Goal: Communication & Community: Ask a question

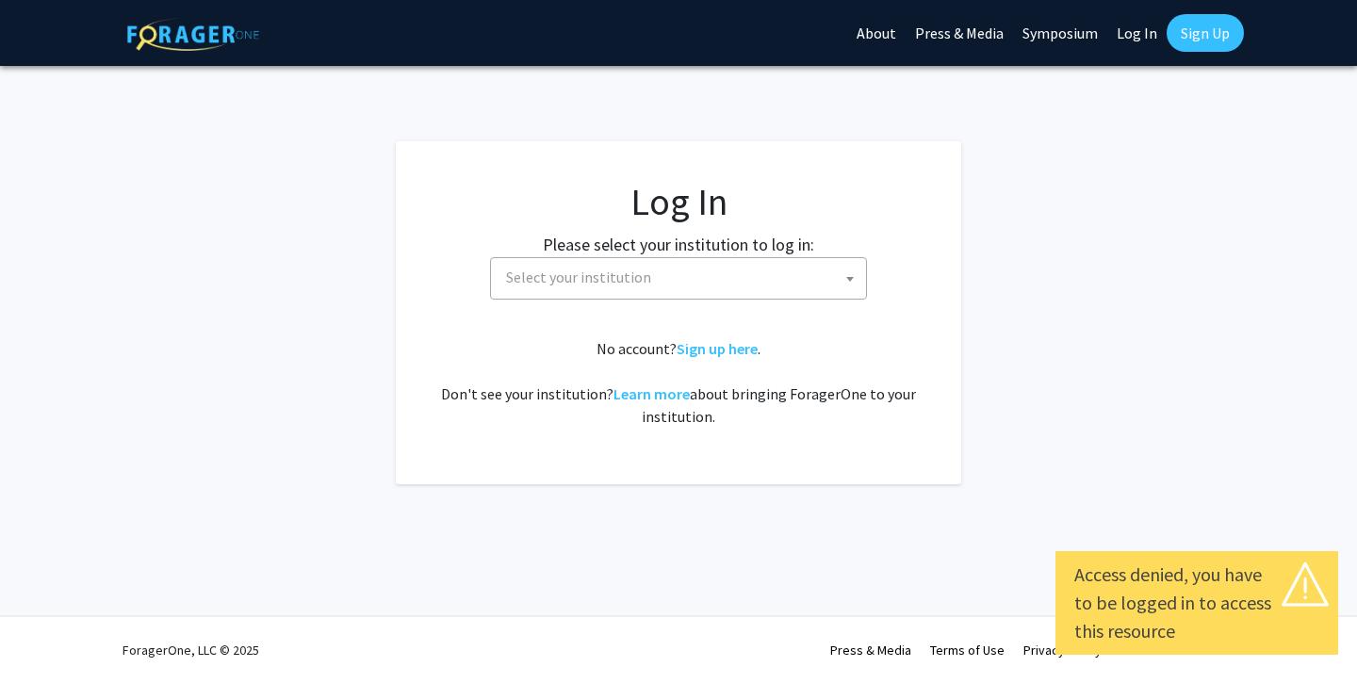
select select
click at [579, 266] on span "Select your institution" at bounding box center [683, 277] width 368 height 39
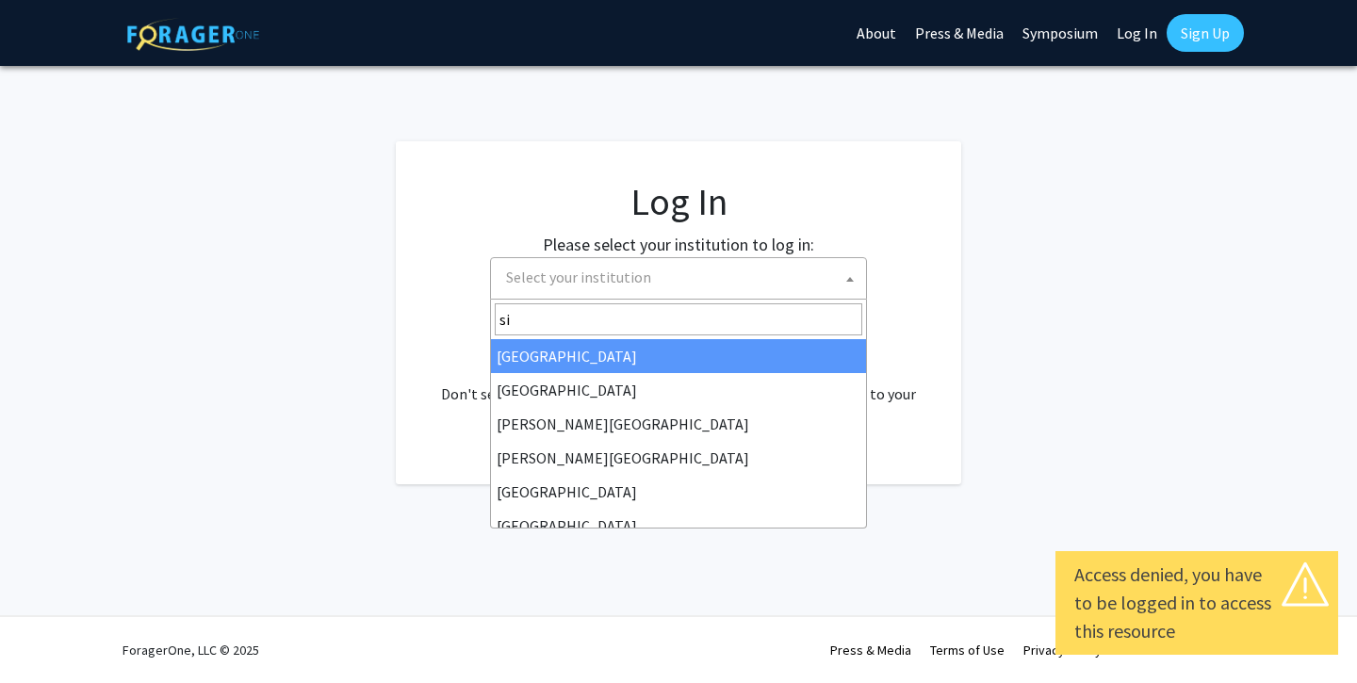
type input "s"
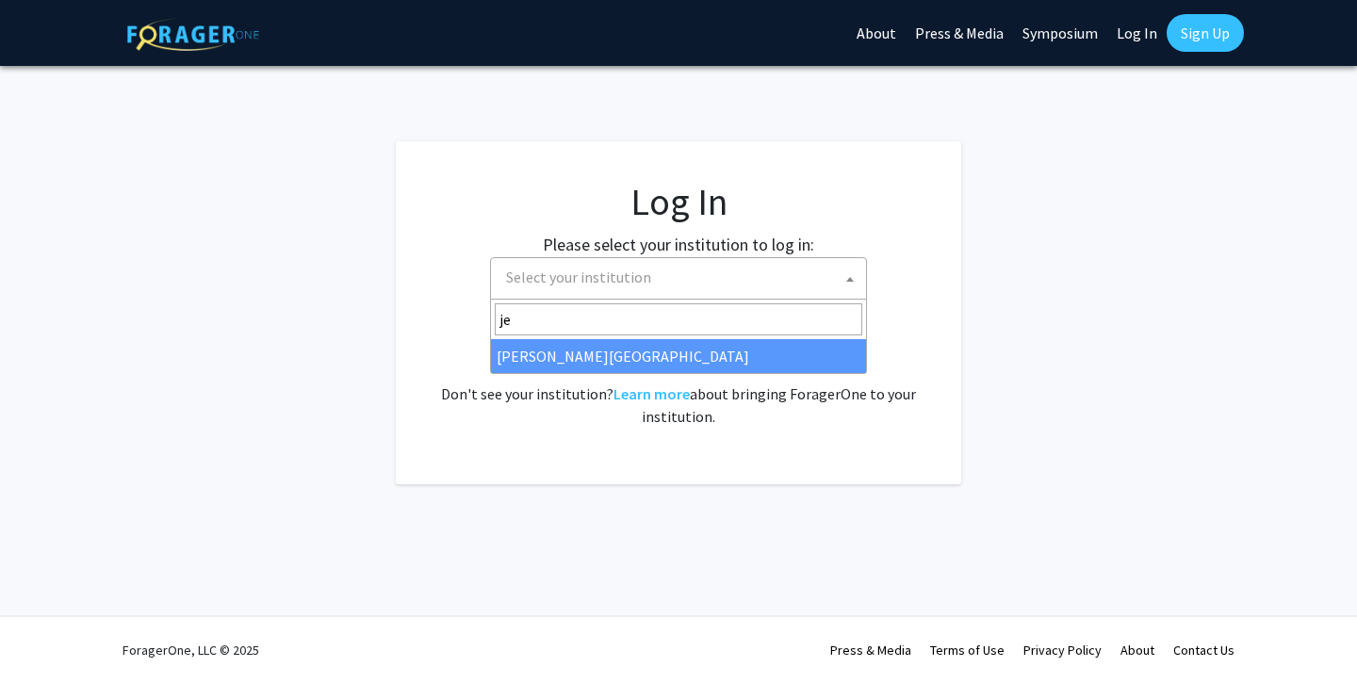
type input "je"
select select "24"
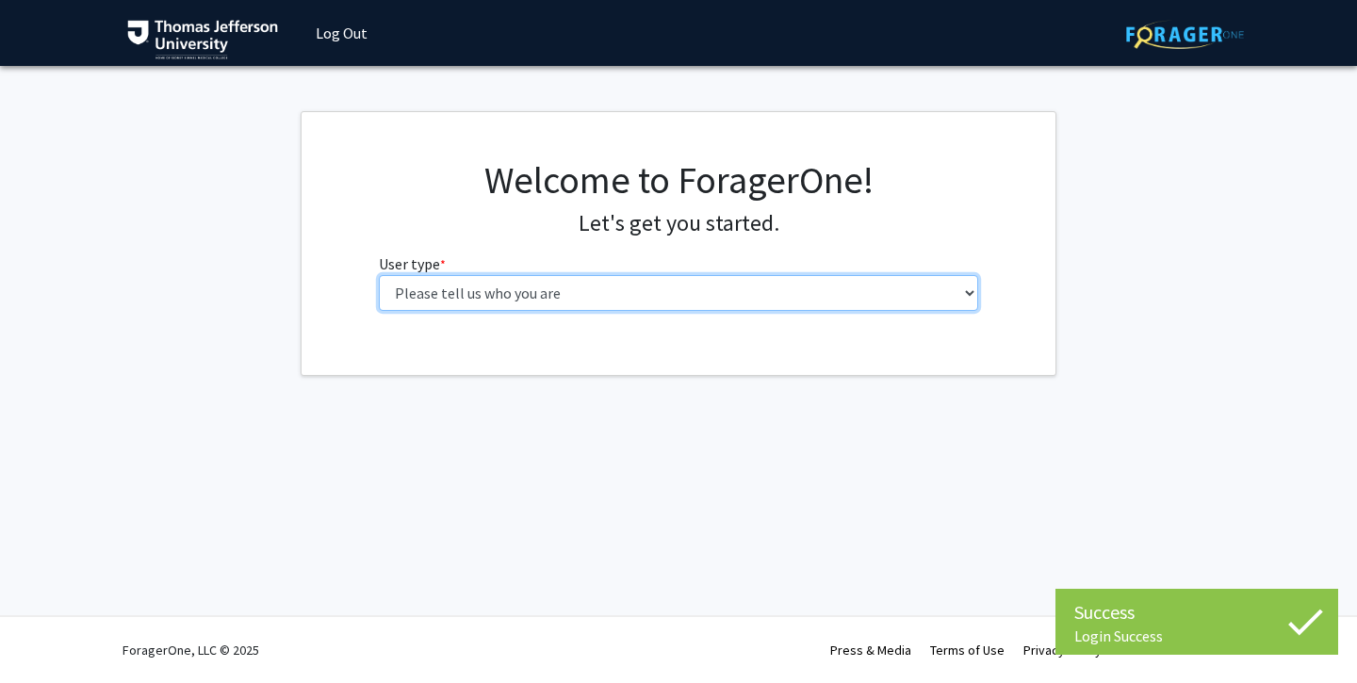
click at [794, 307] on select "Please tell us who you are Undergraduate Student Master's Student Doctoral Cand…" at bounding box center [679, 293] width 600 height 36
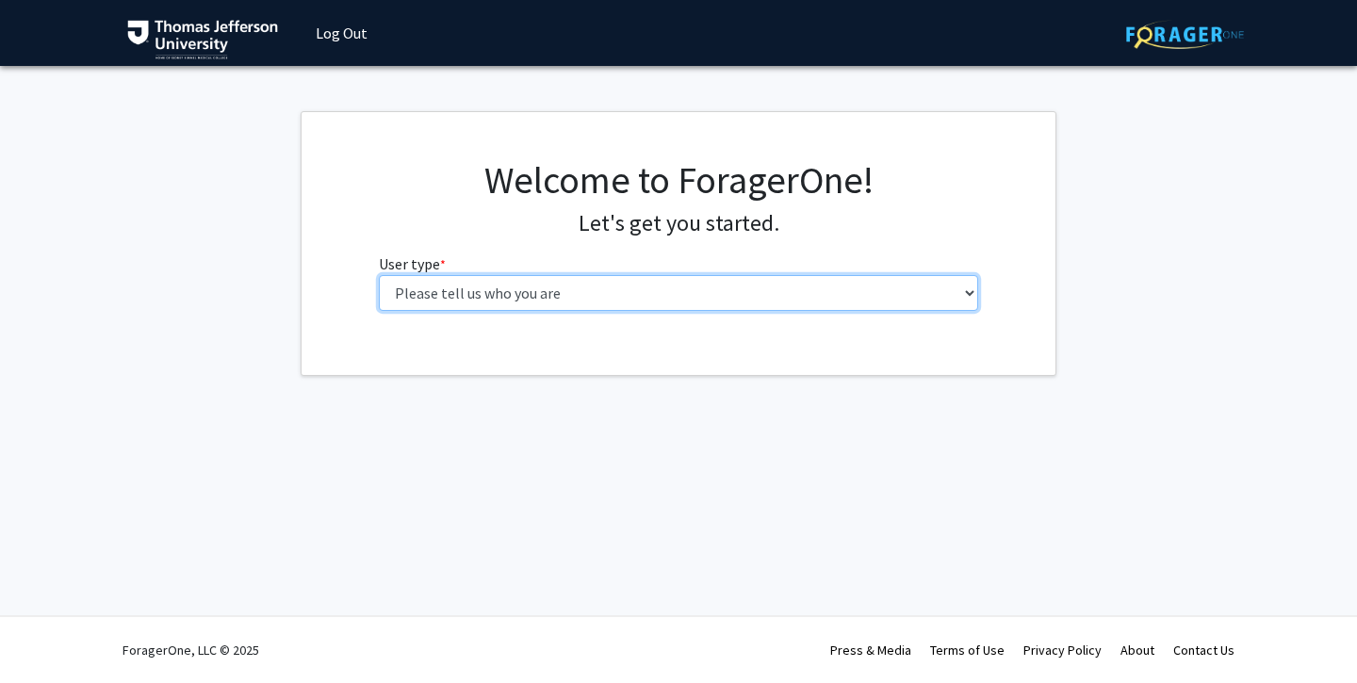
select select "3: doc"
click at [379, 275] on select "Please tell us who you are Undergraduate Student Master's Student Doctoral Cand…" at bounding box center [679, 293] width 600 height 36
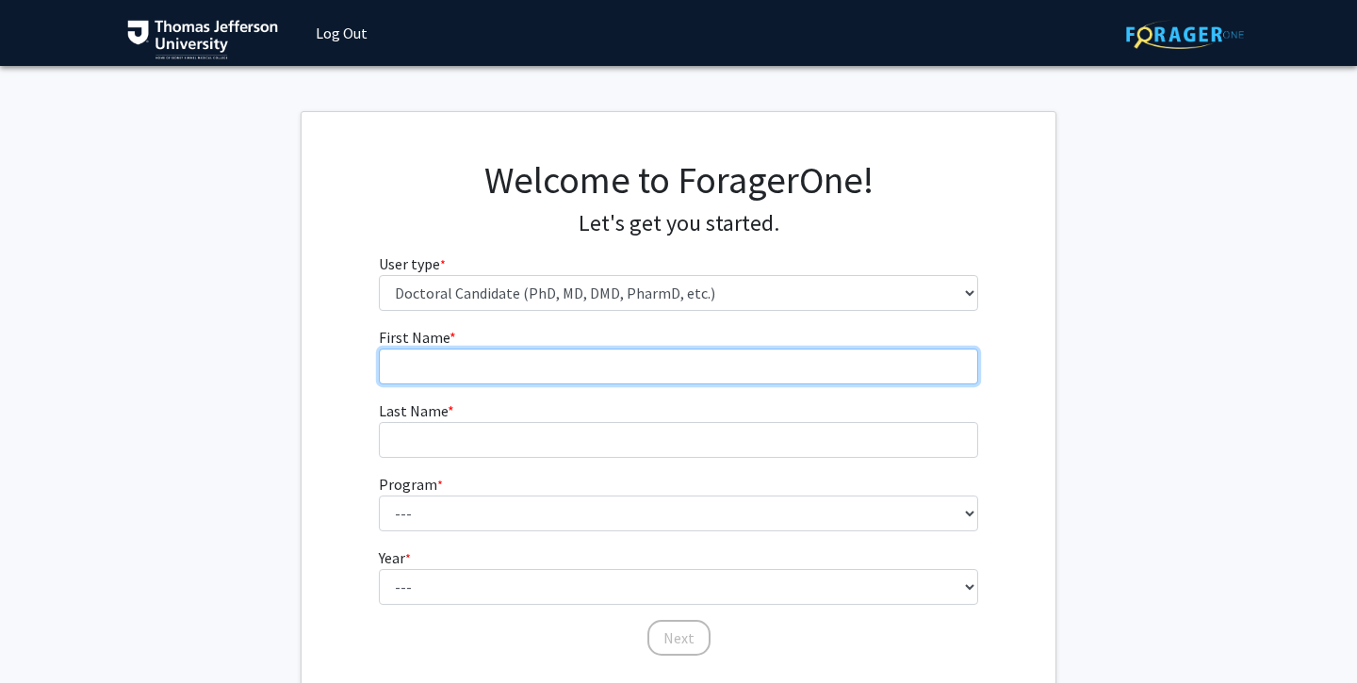
click at [748, 364] on input "First Name * required" at bounding box center [679, 367] width 600 height 36
type input "[PERSON_NAME]"
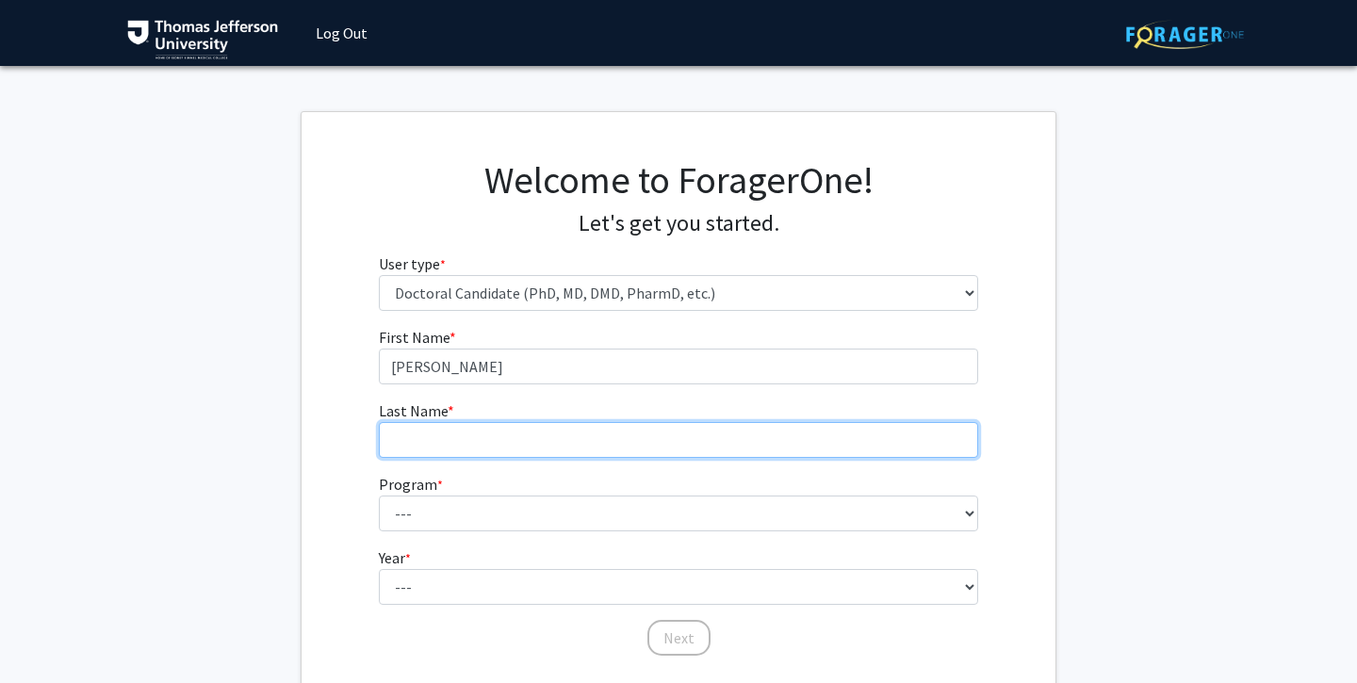
type input "Deeb"
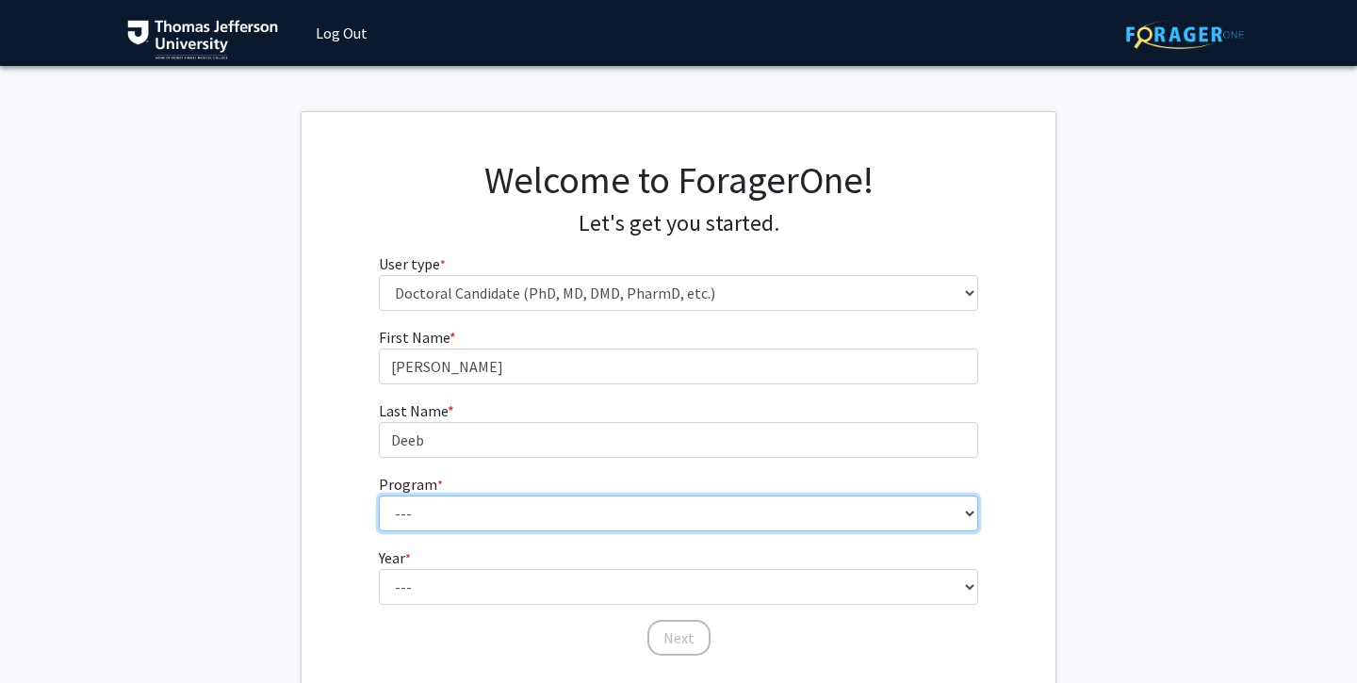
click at [539, 500] on select "--- Accelerated 3+3 BS in Health Sciences/Doctor of [MEDICAL_DATA] Accelerated …" at bounding box center [679, 514] width 600 height 36
select select "35: 815"
click at [379, 496] on select "--- Accelerated 3+3 BS in Health Sciences/Doctor of [MEDICAL_DATA] Accelerated …" at bounding box center [679, 514] width 600 height 36
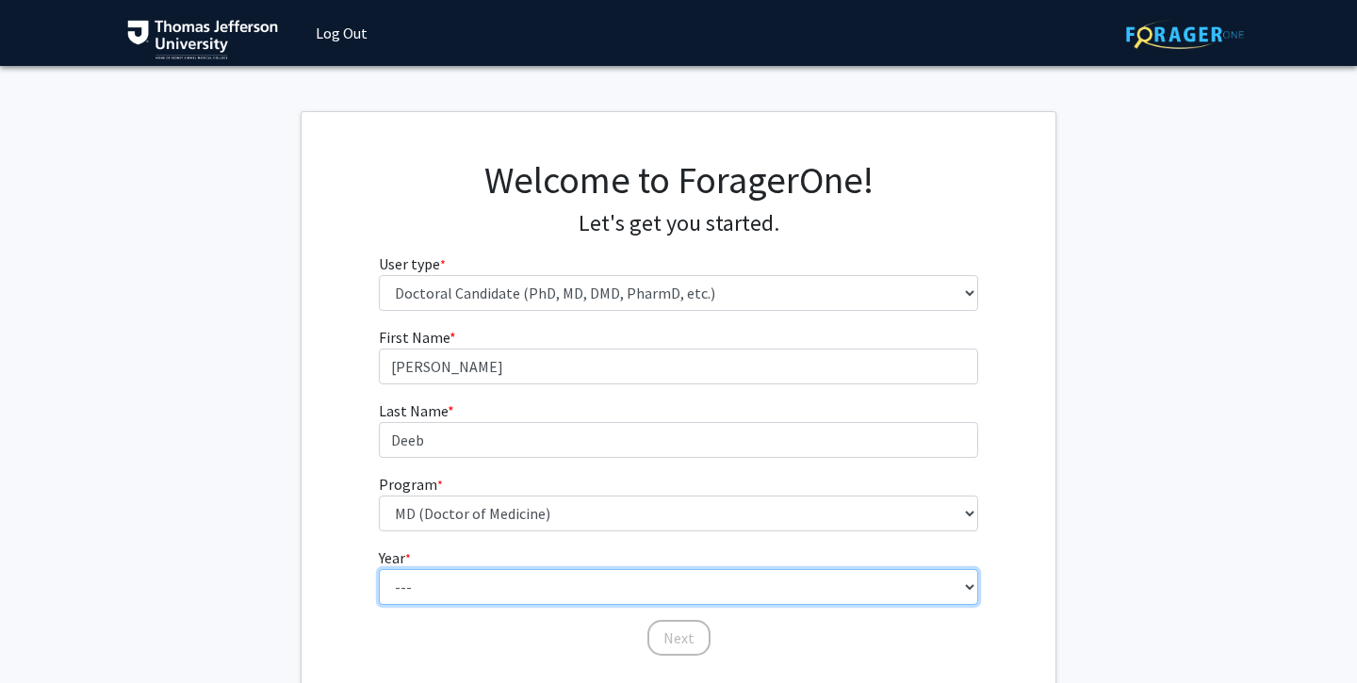
click at [589, 590] on select "--- First Year Second Year Third Year Fourth Year Fifth Year Sixth Year Seventh…" at bounding box center [679, 587] width 600 height 36
select select "1: first_year"
click at [379, 569] on select "--- First Year Second Year Third Year Fourth Year Fifth Year Sixth Year Seventh…" at bounding box center [679, 587] width 600 height 36
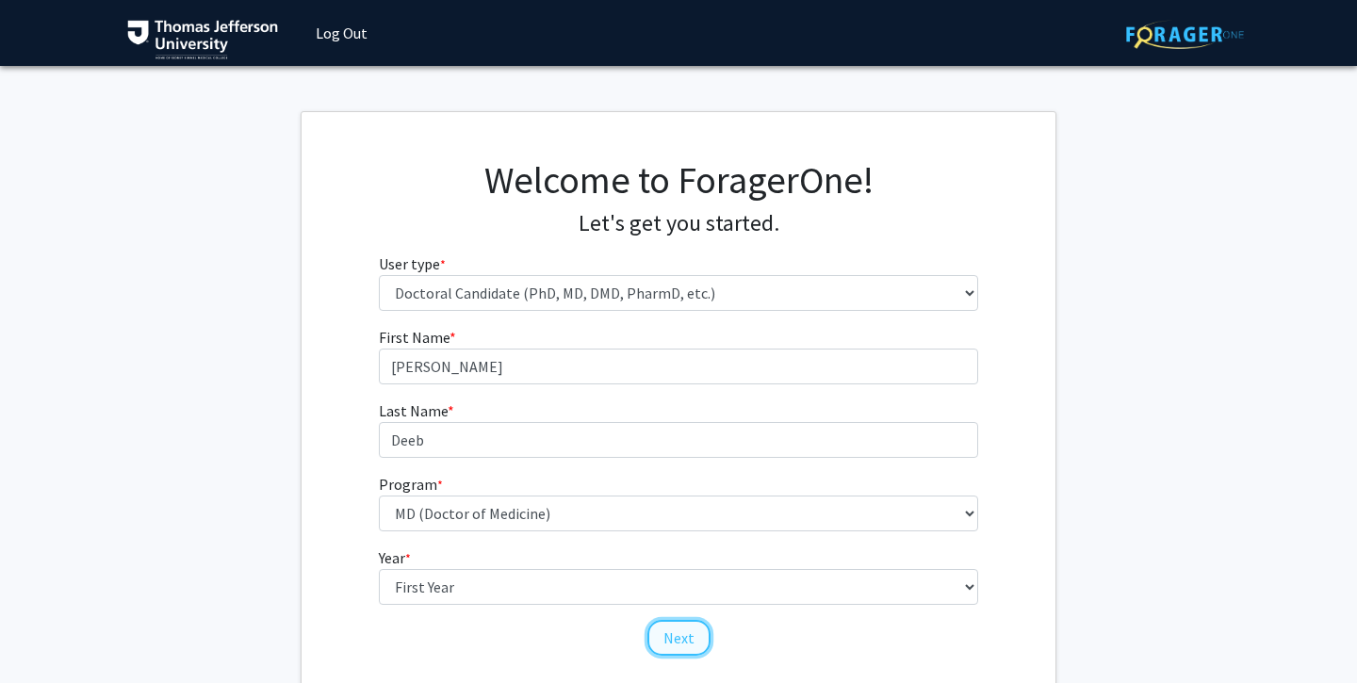
click at [664, 646] on button "Next" at bounding box center [678, 638] width 63 height 36
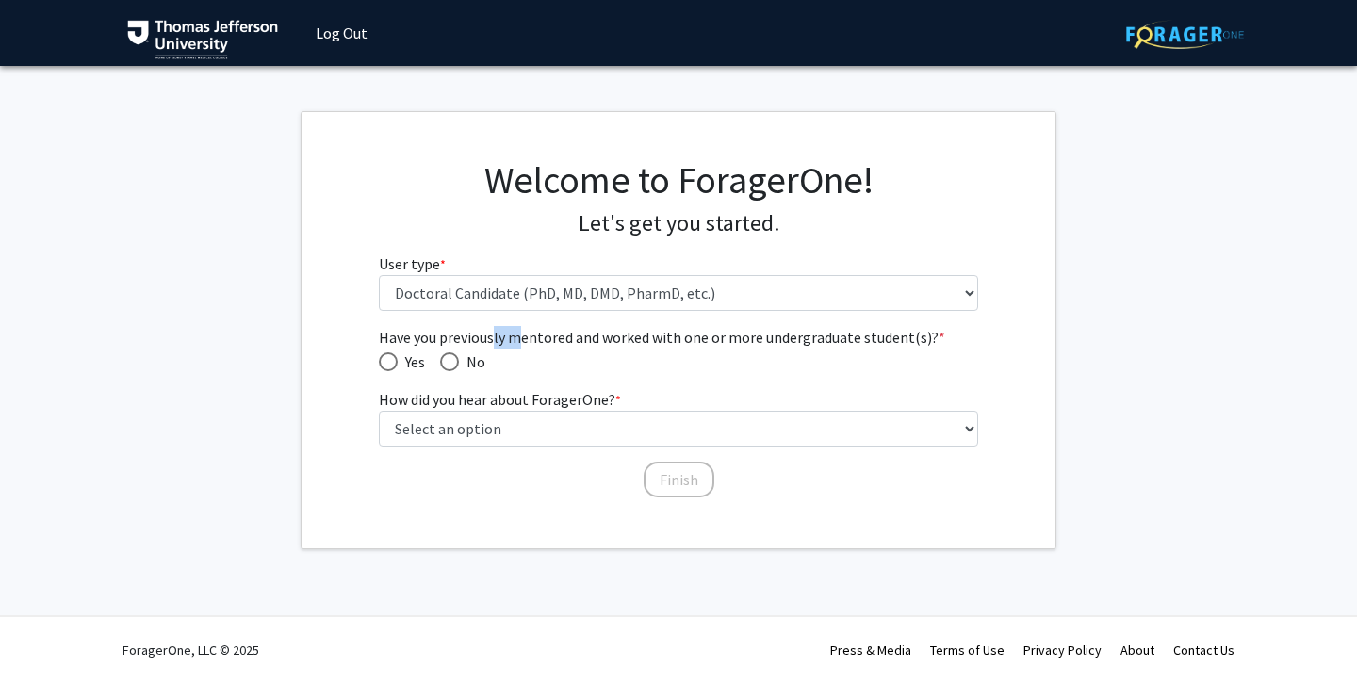
drag, startPoint x: 495, startPoint y: 339, endPoint x: 518, endPoint y: 339, distance: 23.6
click at [518, 339] on span "Have you previously mentored and worked with one or more undergraduate student(…" at bounding box center [679, 337] width 600 height 23
click at [452, 368] on span "Have you previously mentored and worked with one or more undergraduate student(…" at bounding box center [449, 361] width 19 height 19
click at [452, 368] on input "No" at bounding box center [449, 361] width 19 height 19
radio input "true"
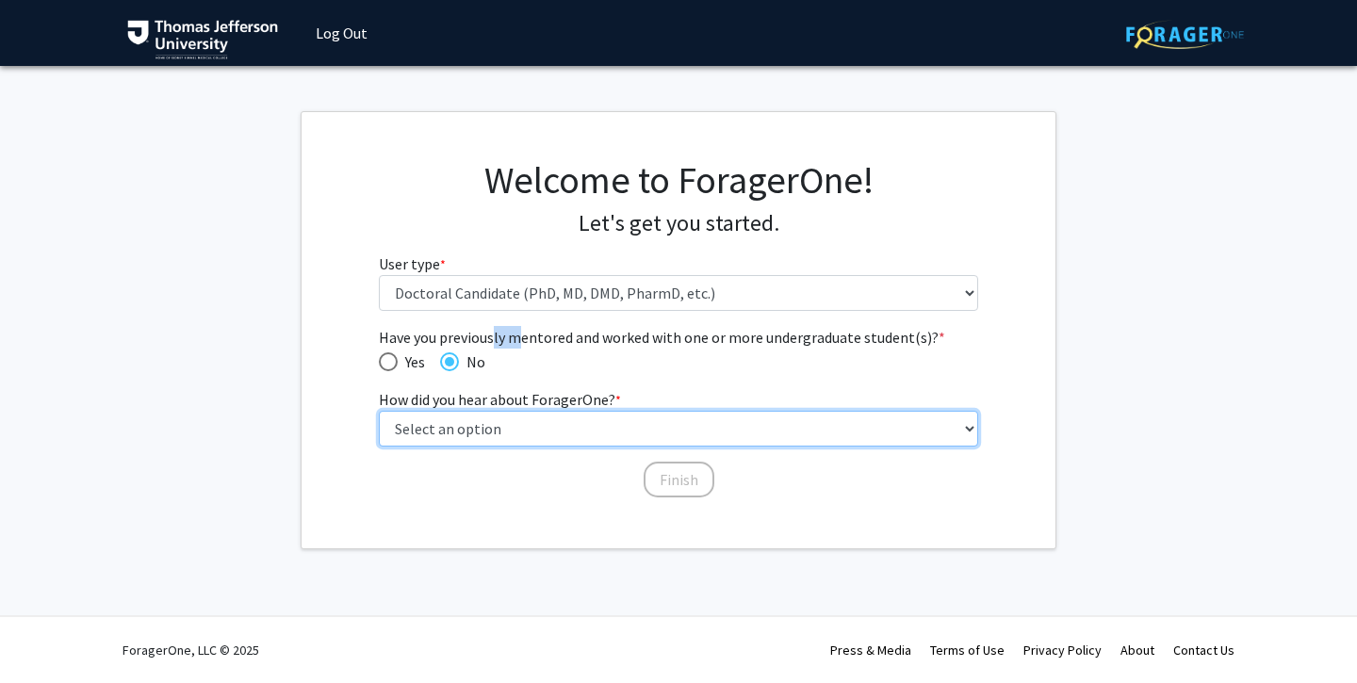
click at [458, 421] on select "Select an option Peer/student recommendation Faculty/staff recommendation Unive…" at bounding box center [679, 429] width 600 height 36
select select "3: university_website"
click at [379, 411] on select "Select an option Peer/student recommendation Faculty/staff recommendation Unive…" at bounding box center [679, 429] width 600 height 36
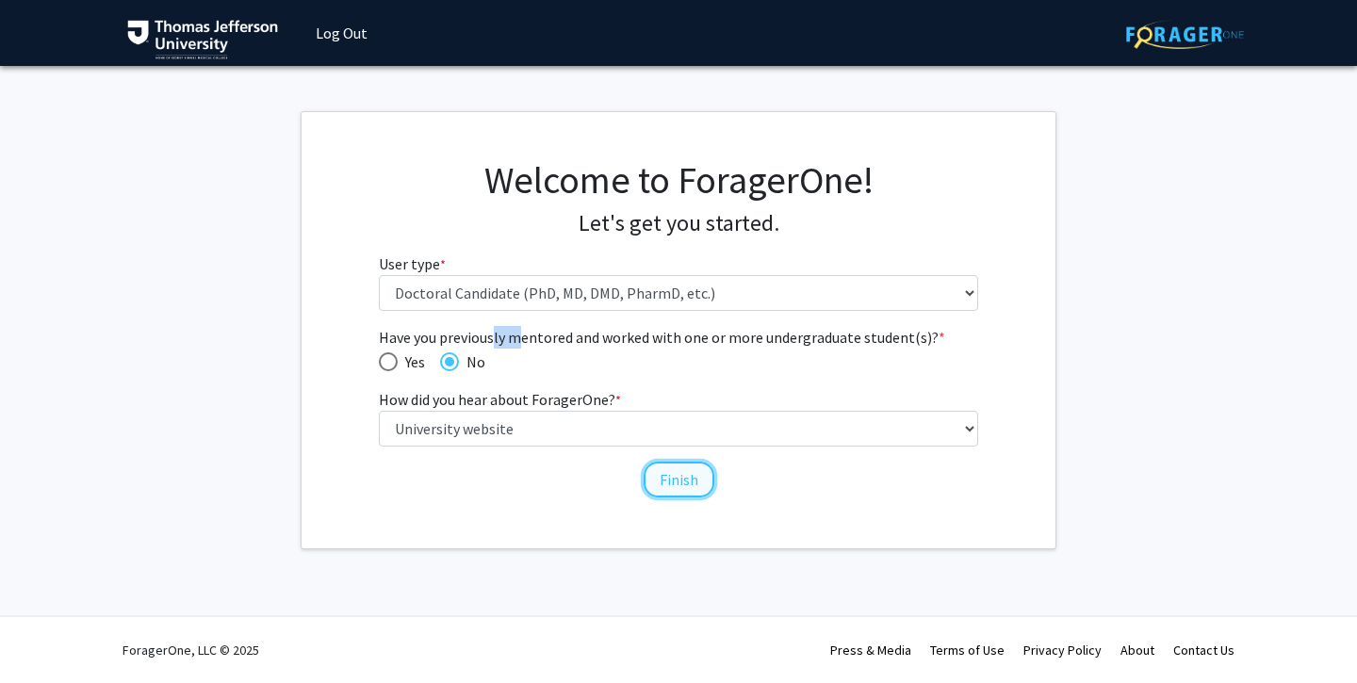
click at [673, 490] on button "Finish" at bounding box center [679, 480] width 71 height 36
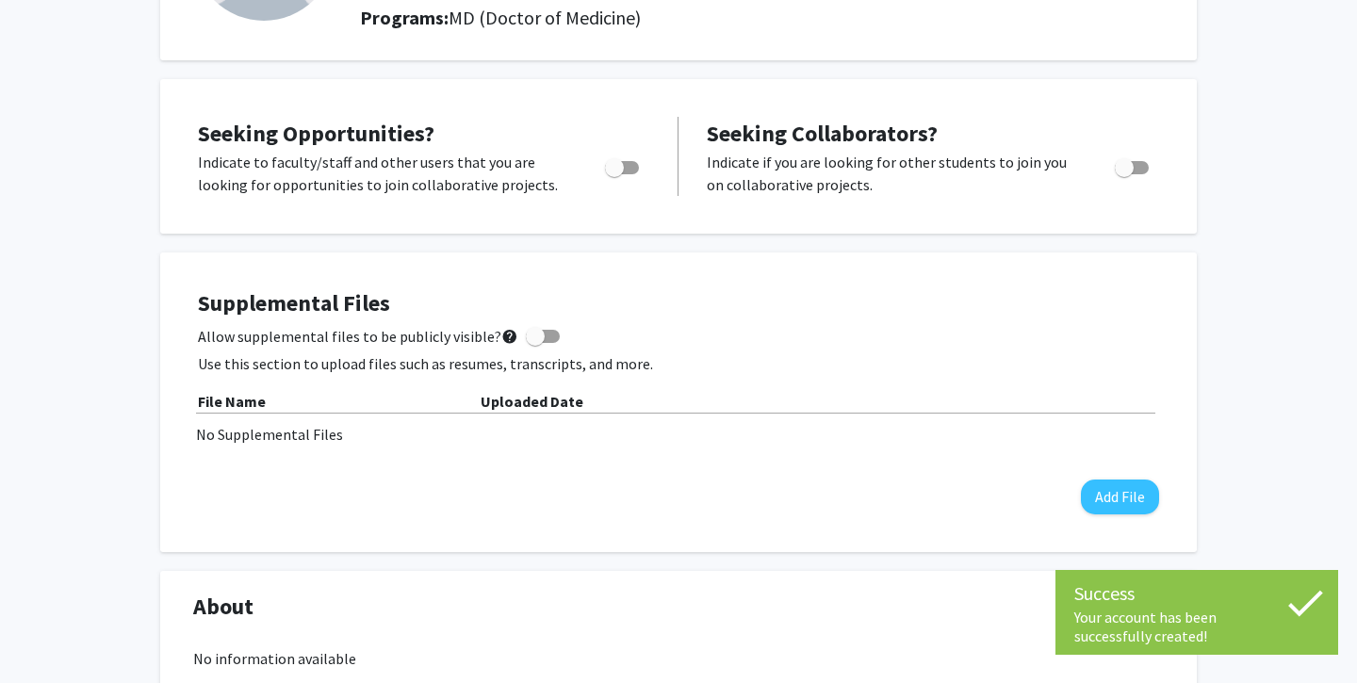
scroll to position [250, 0]
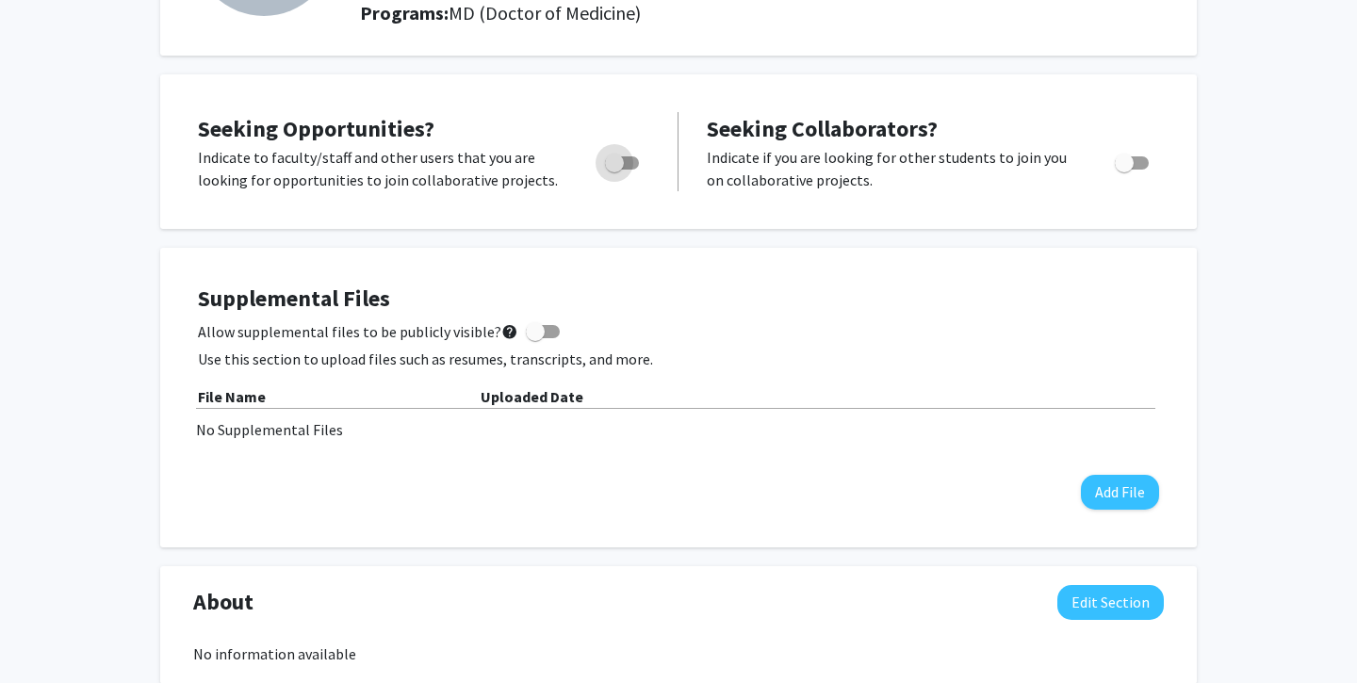
click at [624, 164] on span "Toggle" at bounding box center [622, 162] width 34 height 13
click at [614, 170] on input "Are you actively seeking opportunities?" at bounding box center [614, 170] width 1 height 1
checkbox input "true"
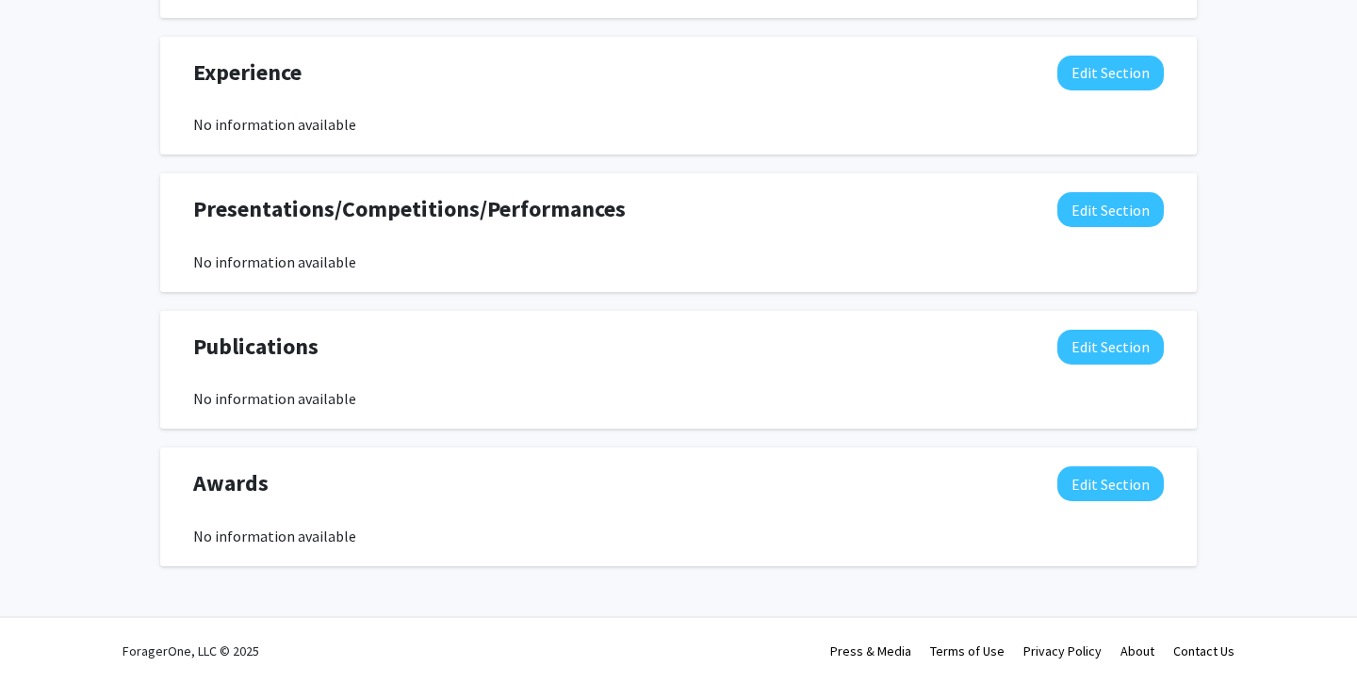
scroll to position [1192, 0]
click at [1082, 352] on button "Edit Section" at bounding box center [1110, 346] width 106 height 35
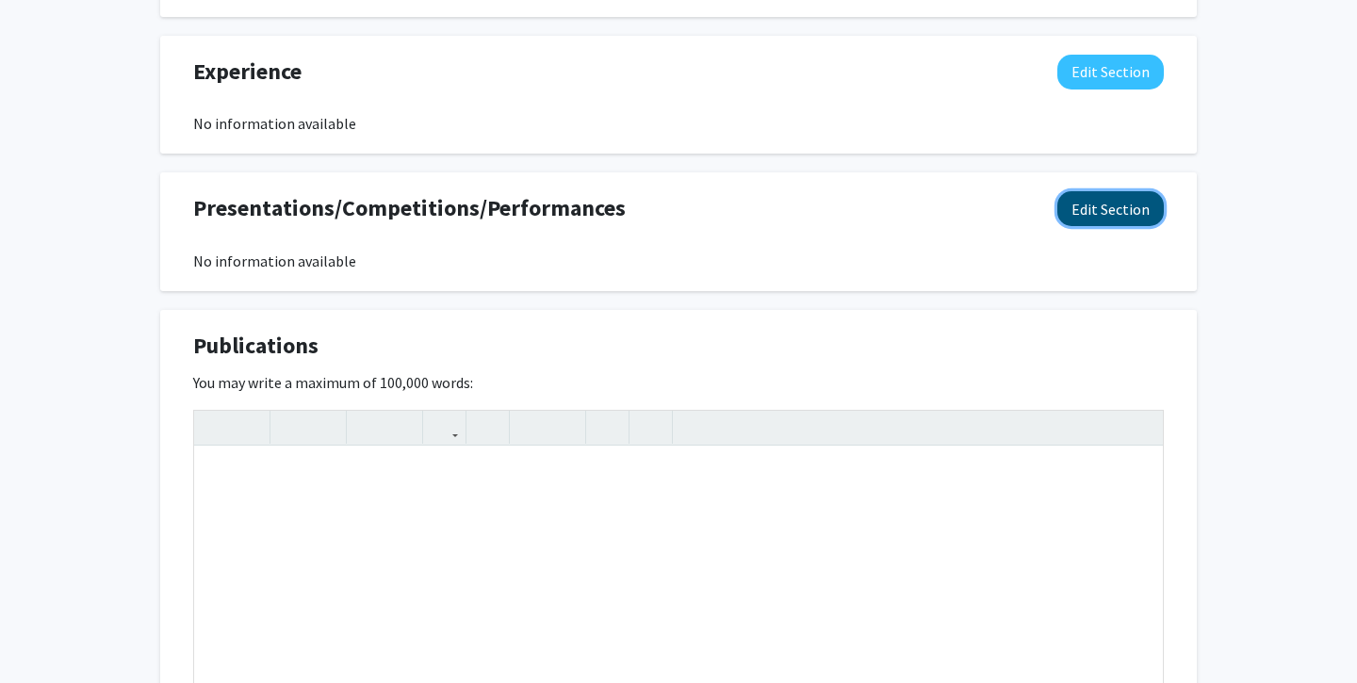
click at [1112, 202] on button "Edit Section" at bounding box center [1110, 208] width 106 height 35
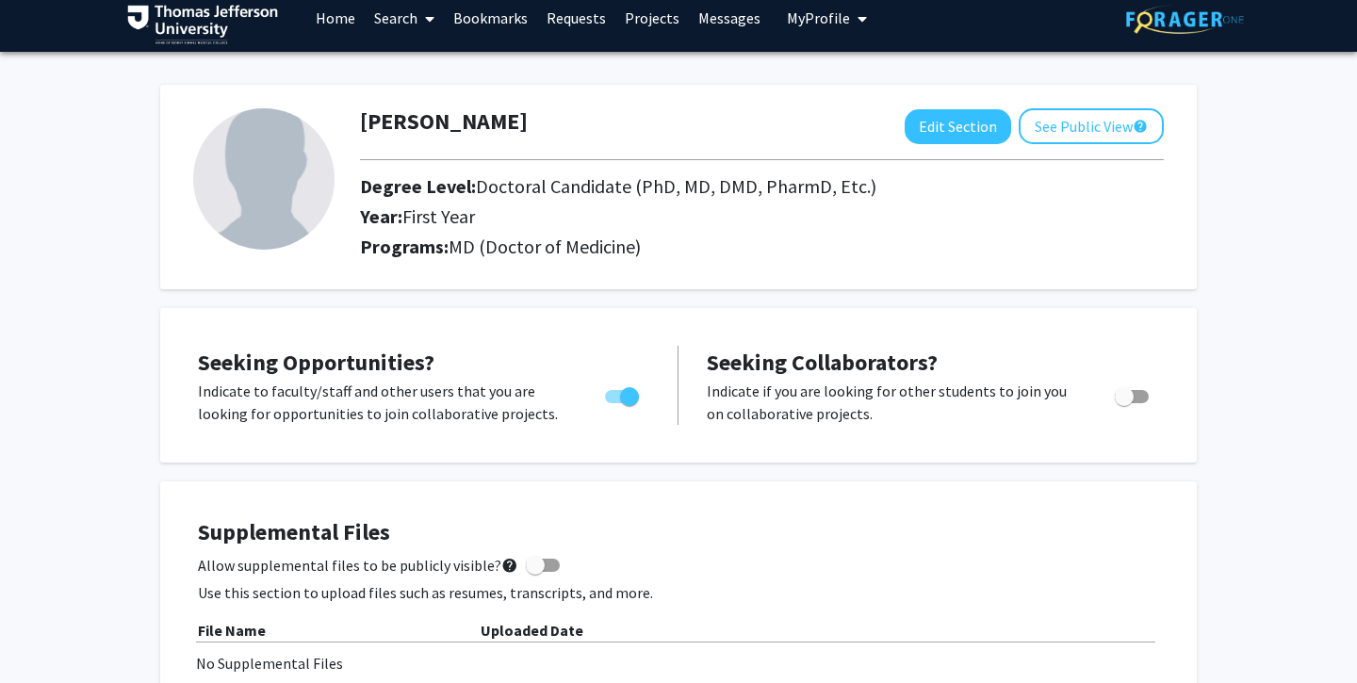
scroll to position [12, 0]
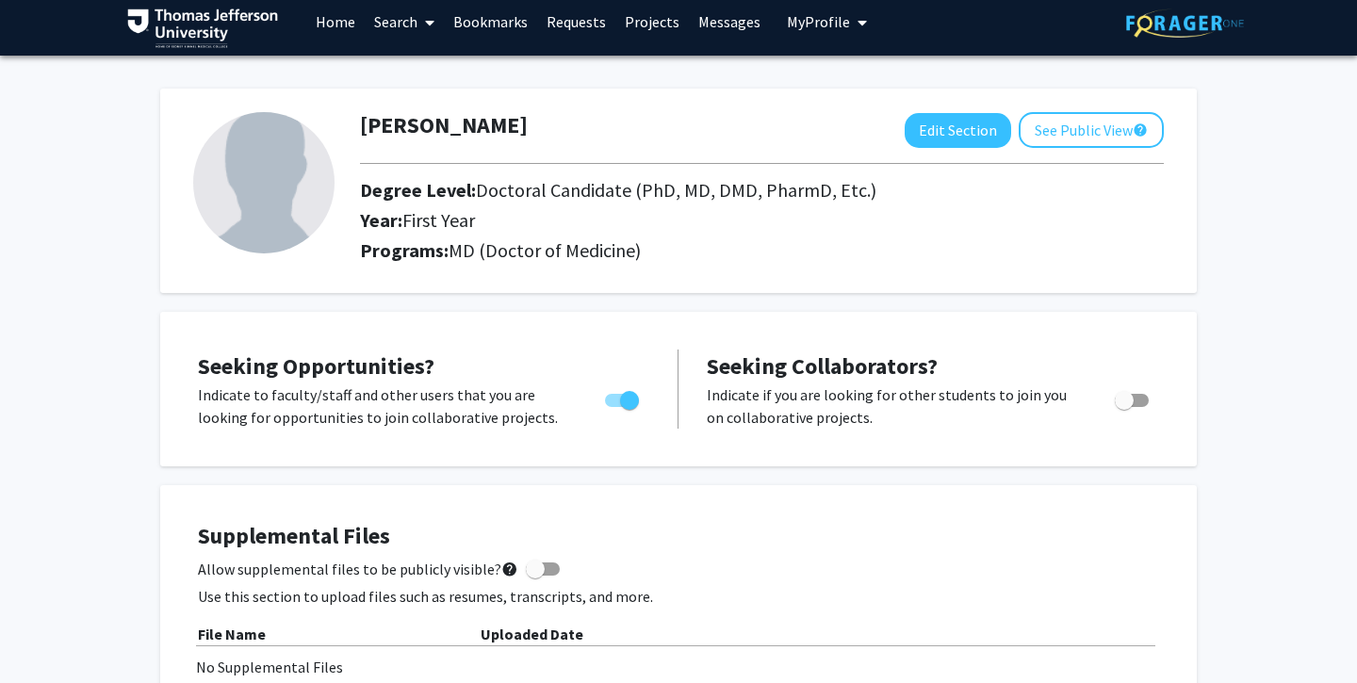
click at [658, 36] on link "Projects" at bounding box center [652, 22] width 74 height 66
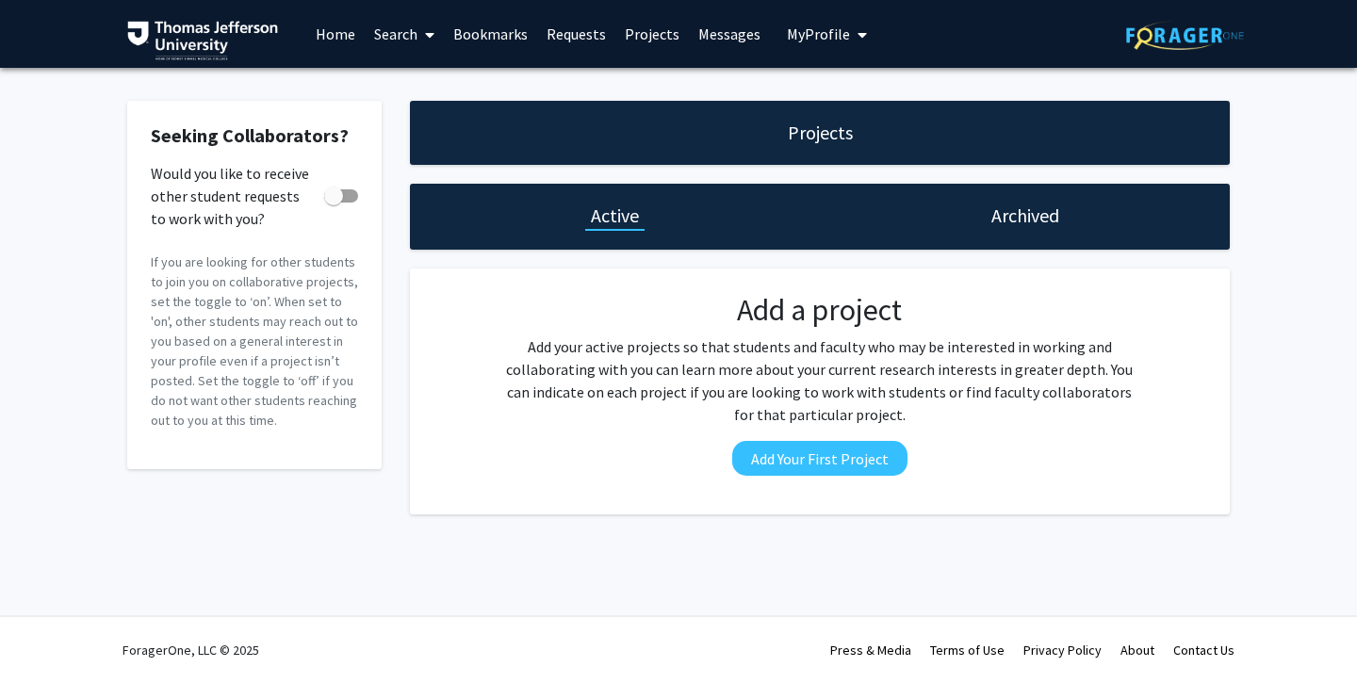
click at [580, 25] on link "Requests" at bounding box center [576, 34] width 78 height 66
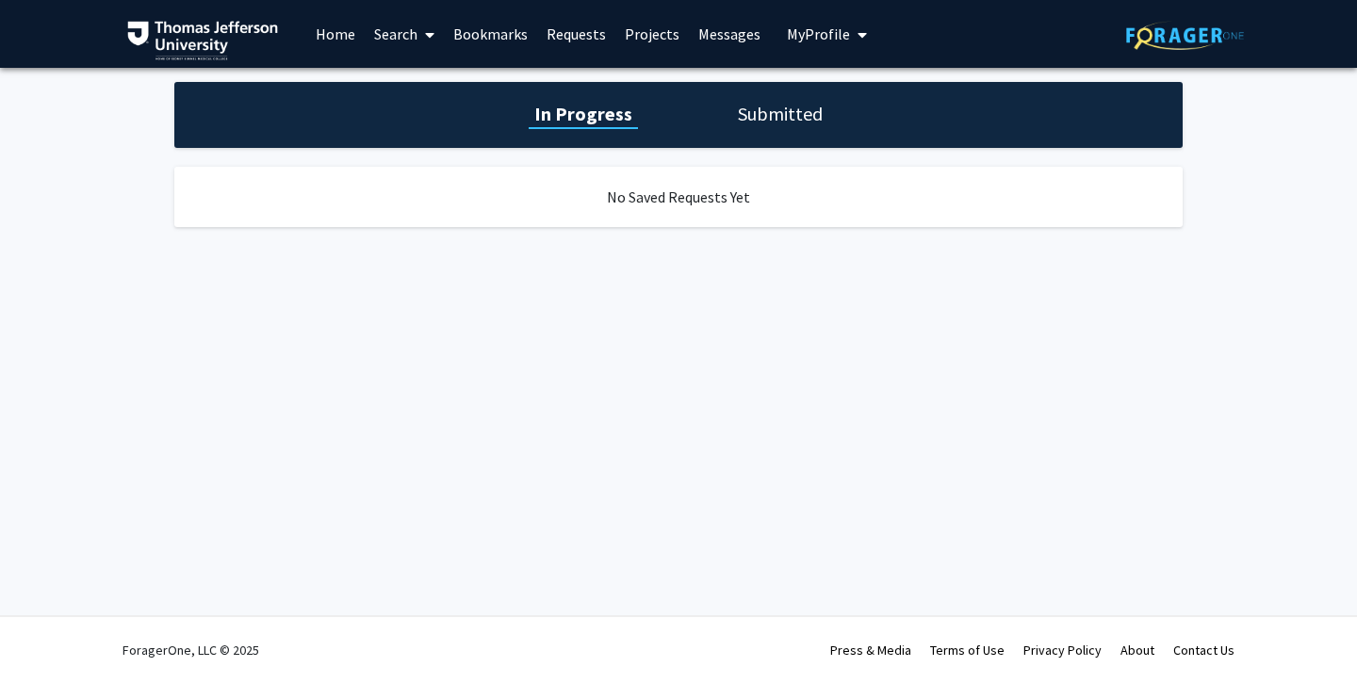
click at [504, 26] on link "Bookmarks" at bounding box center [490, 34] width 93 height 66
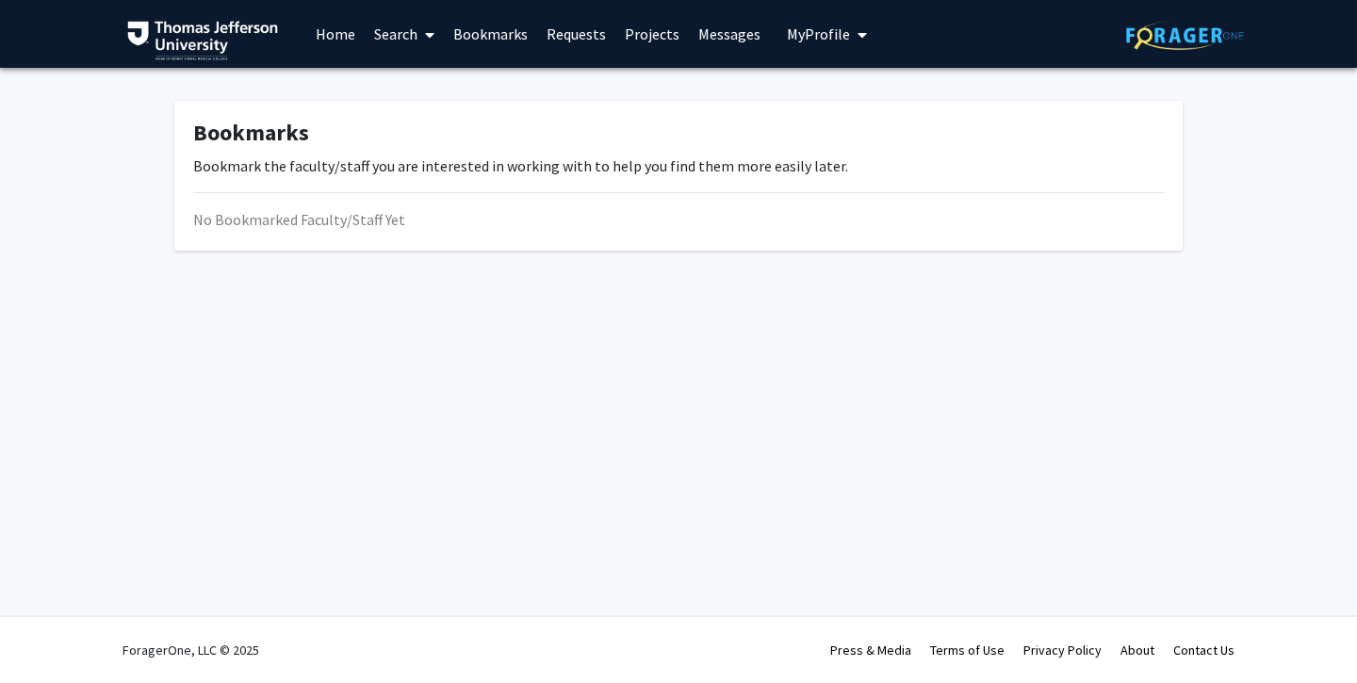
click at [385, 25] on link "Search" at bounding box center [404, 34] width 79 height 66
click at [433, 83] on span "Faculty/Staff" at bounding box center [434, 87] width 139 height 38
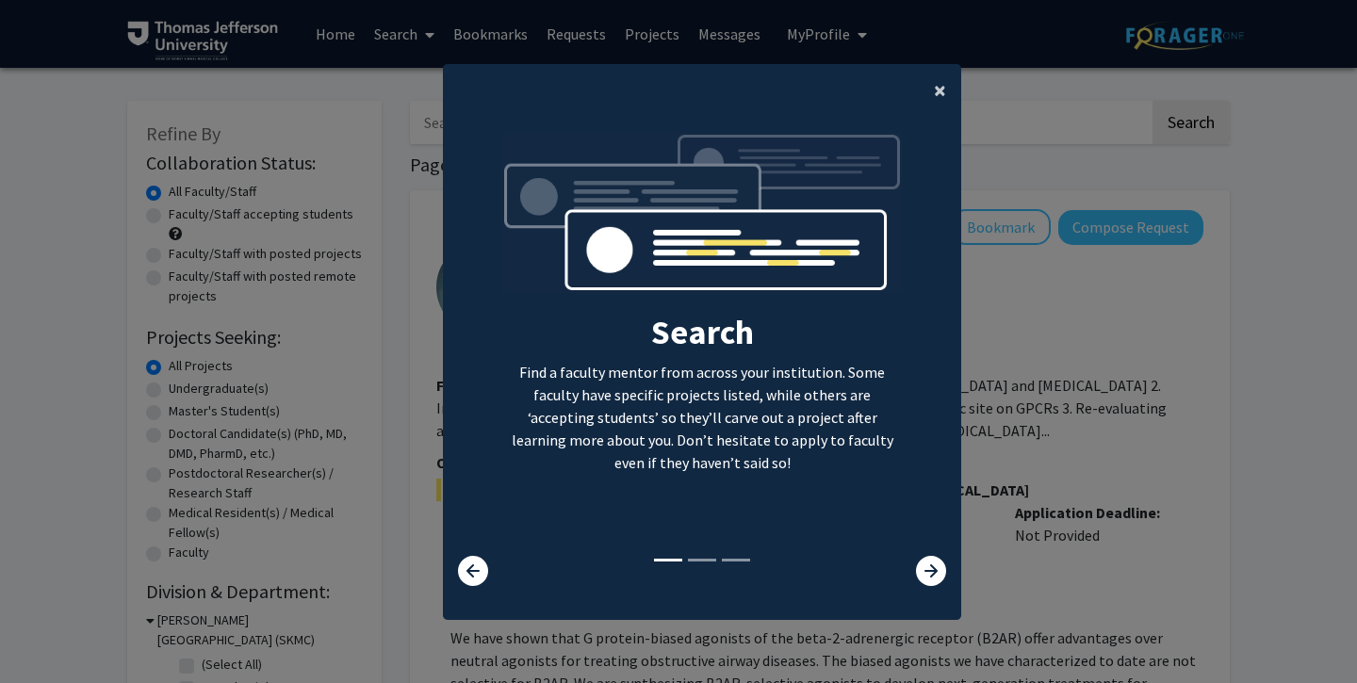
click at [946, 90] on button "×" at bounding box center [940, 90] width 42 height 53
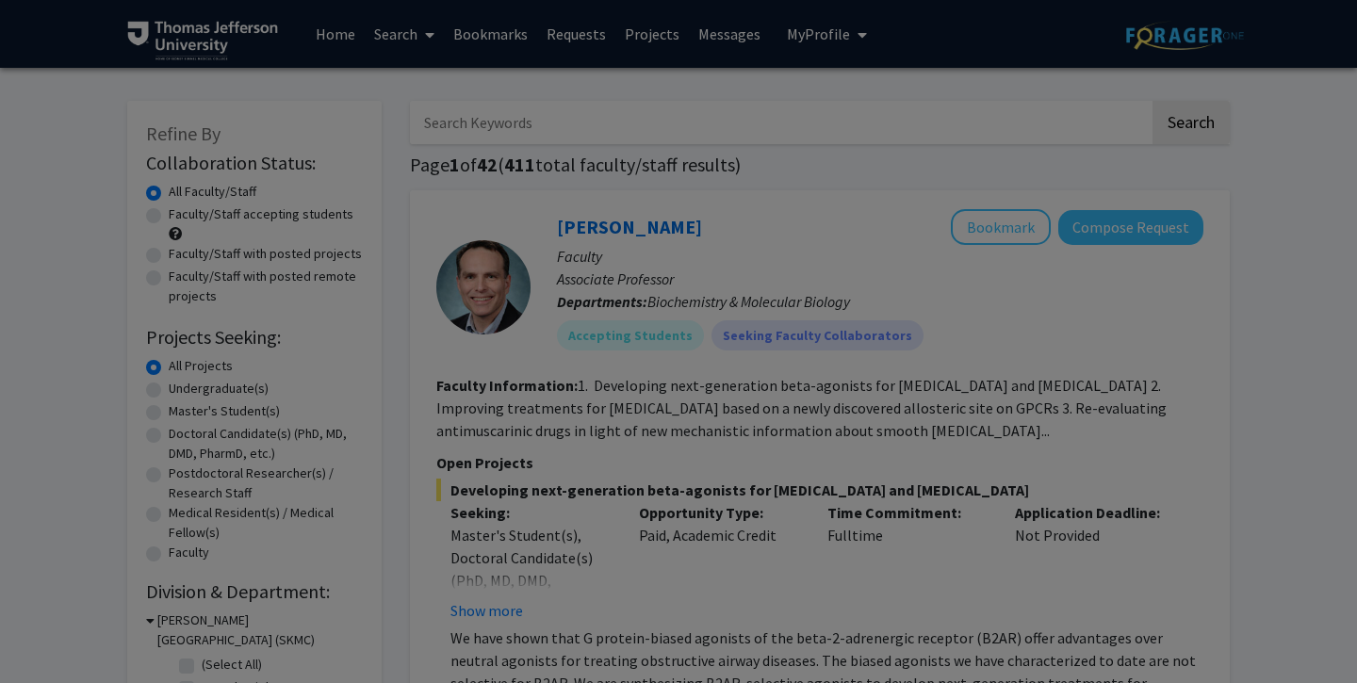
click at [941, 91] on div "Search Find a faculty mentor from across your institution. Some faculty have sp…" at bounding box center [702, 186] width 516 height 424
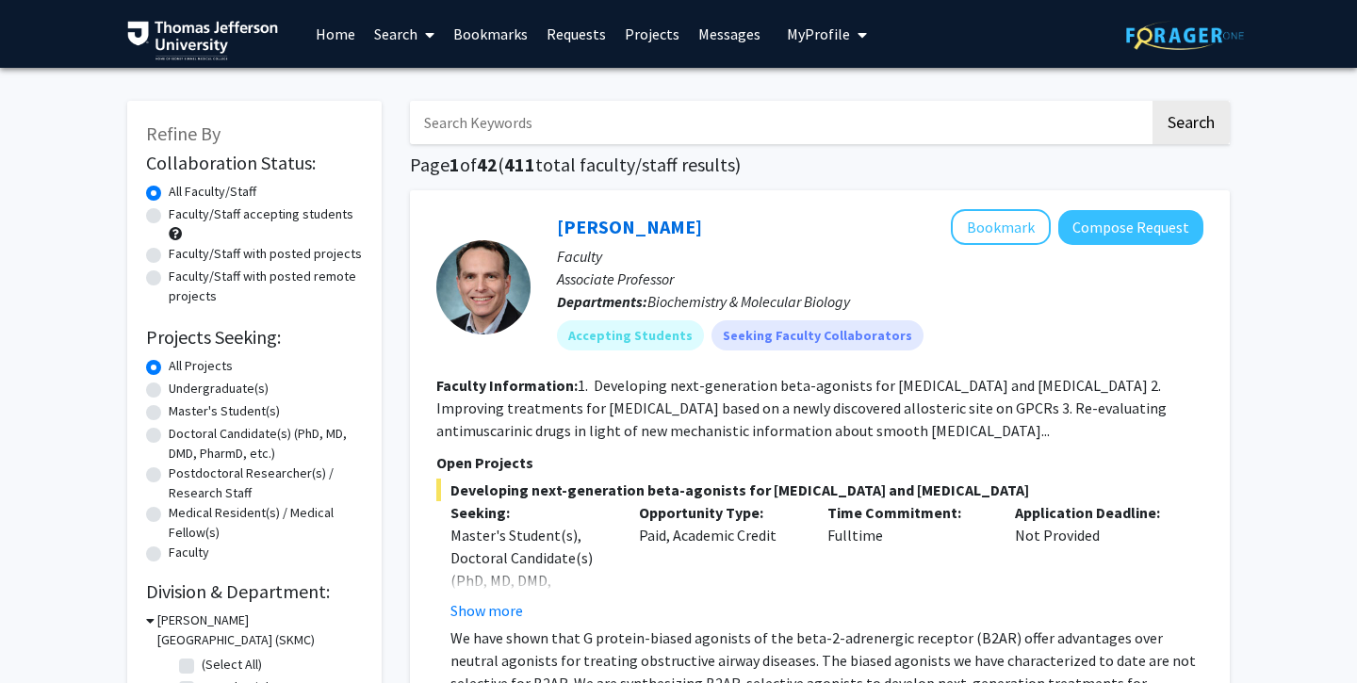
click at [813, 125] on input "Search Keywords" at bounding box center [780, 122] width 740 height 43
type input "ortho"
click at [1153, 101] on button "Search" at bounding box center [1191, 122] width 77 height 43
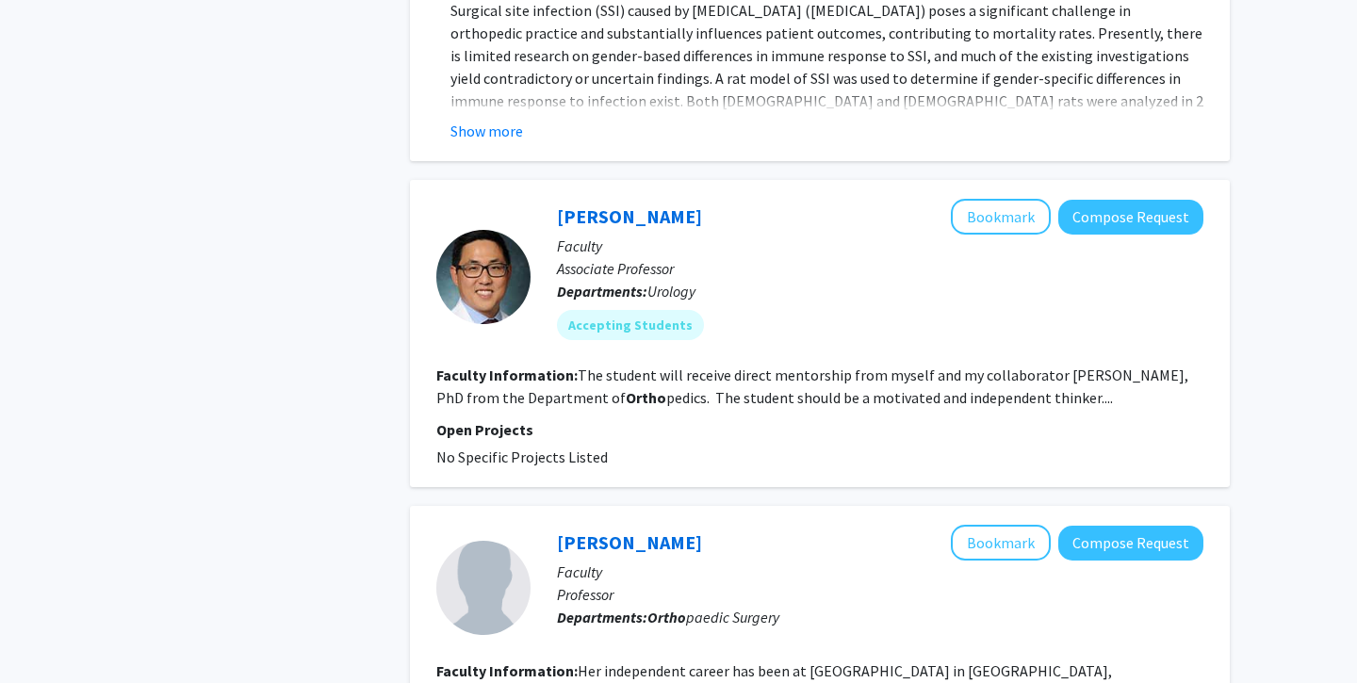
scroll to position [1563, 0]
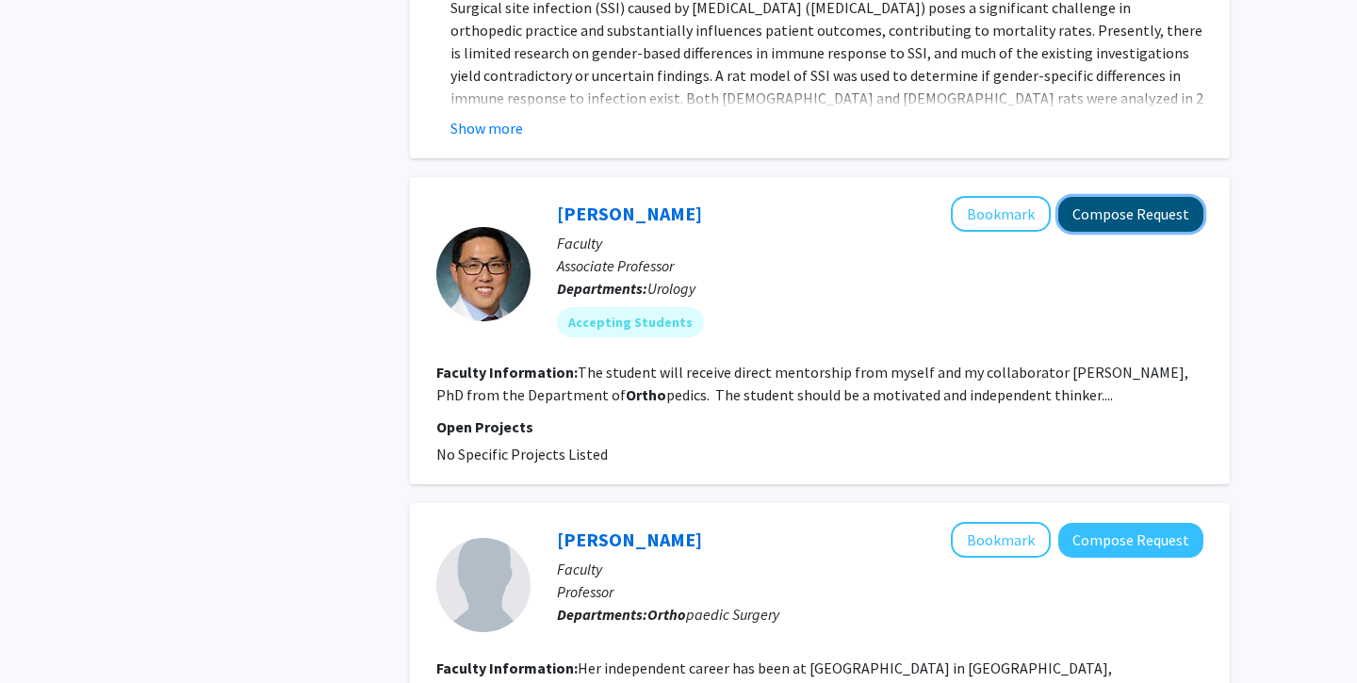
click at [1085, 210] on button "Compose Request" at bounding box center [1130, 214] width 145 height 35
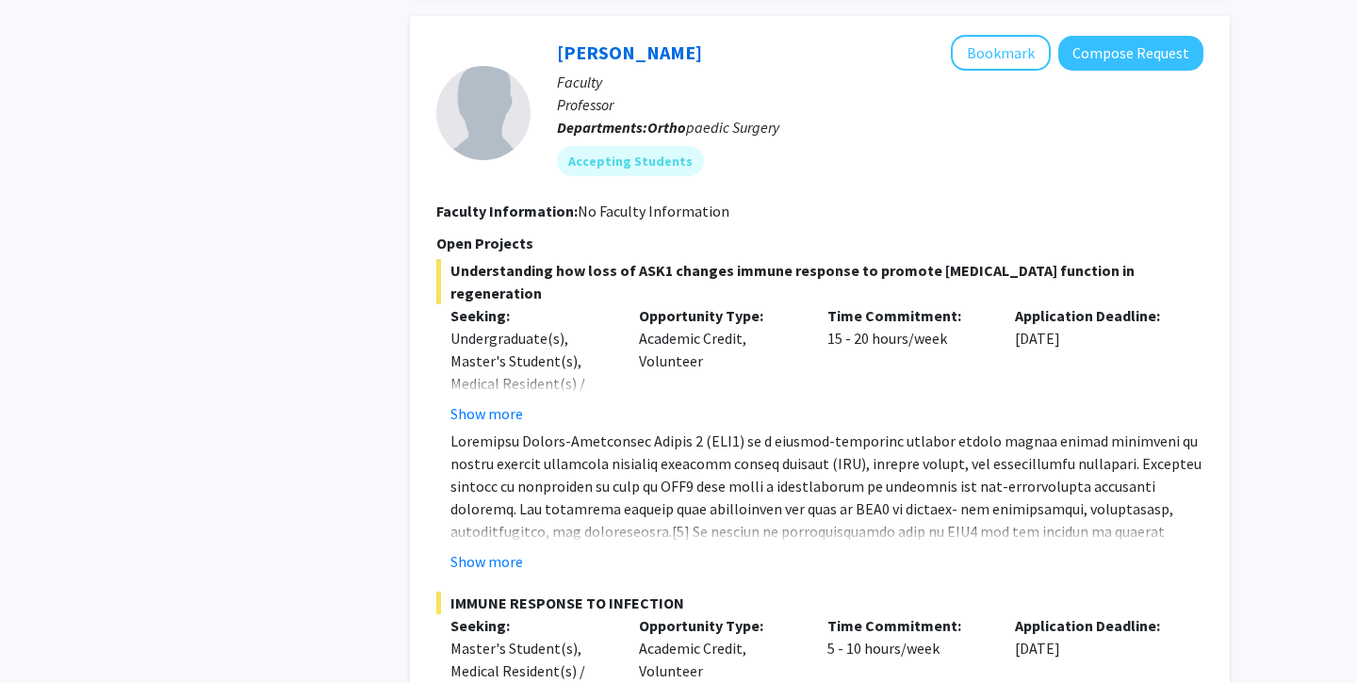
scroll to position [890, 0]
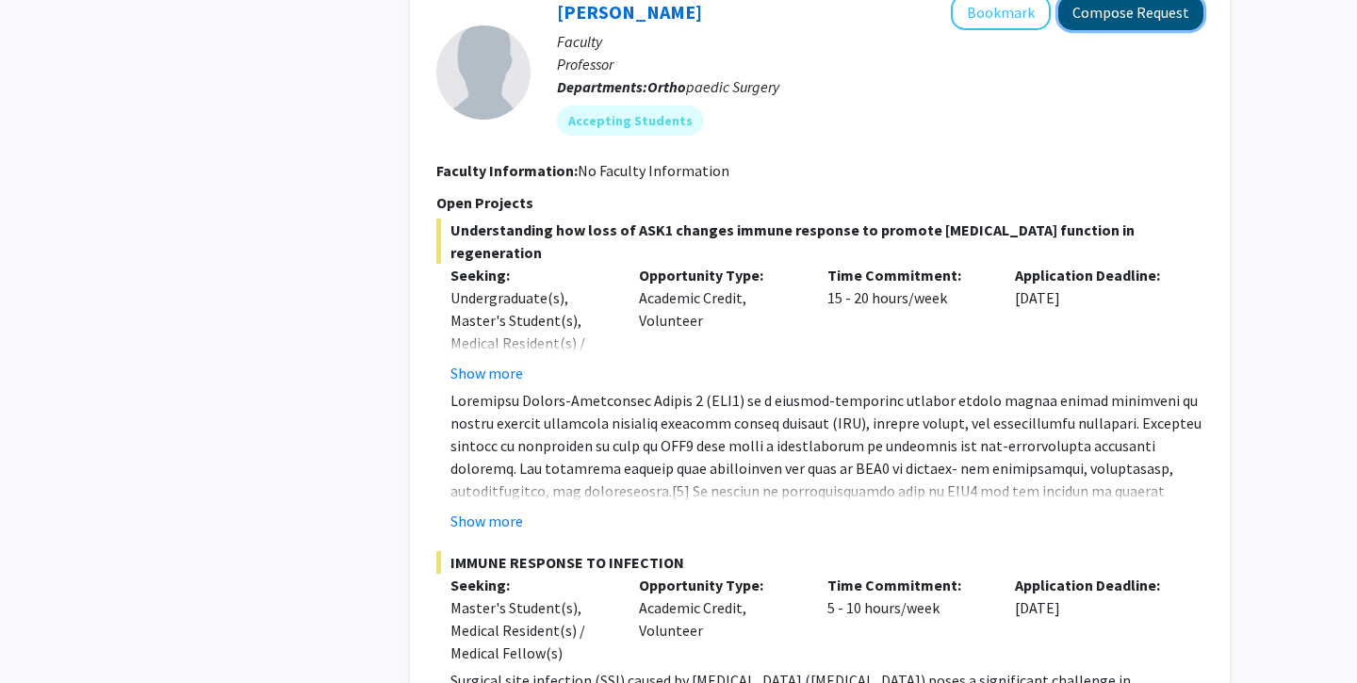
click at [1107, 14] on button "Compose Request" at bounding box center [1130, 12] width 145 height 35
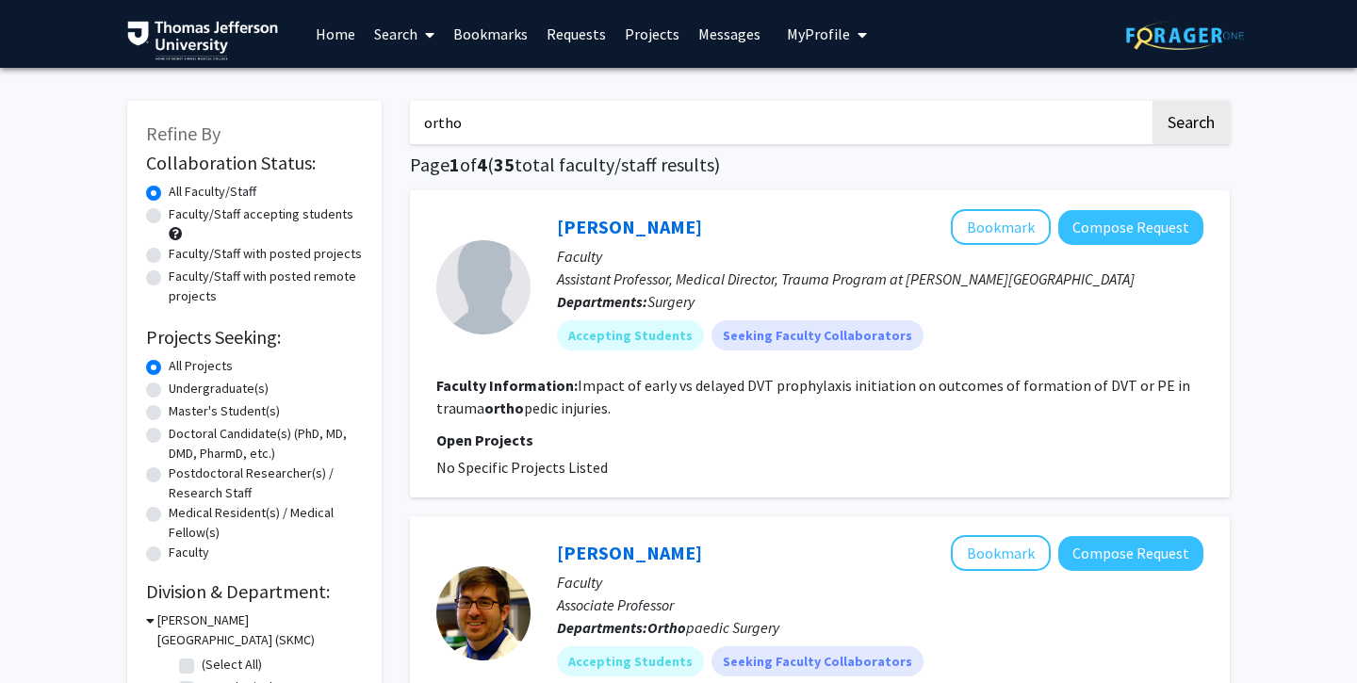
click at [669, 121] on input "ortho" at bounding box center [780, 122] width 740 height 43
click at [1153, 101] on button "Search" at bounding box center [1191, 122] width 77 height 43
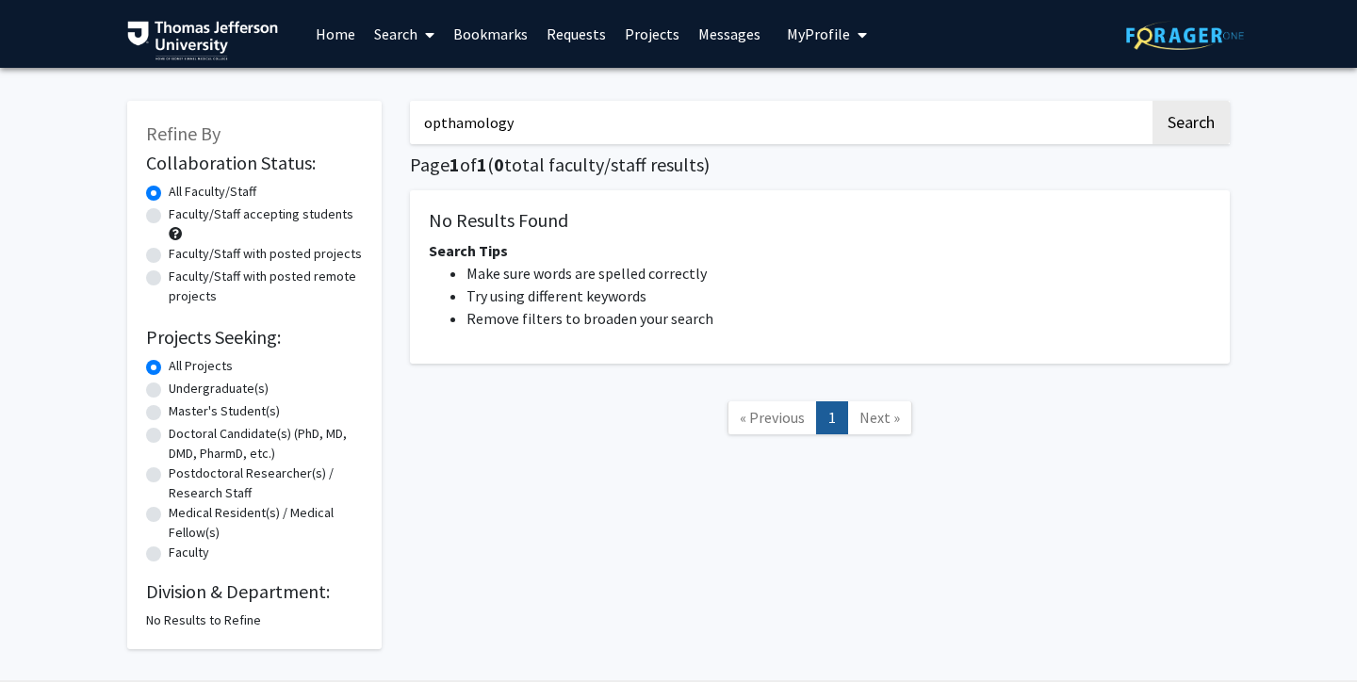
click at [636, 131] on input "opthamology" at bounding box center [780, 122] width 740 height 43
click at [458, 123] on input "opthamology" at bounding box center [780, 122] width 740 height 43
type input "opthomology"
click at [1153, 101] on button "Search" at bounding box center [1191, 122] width 77 height 43
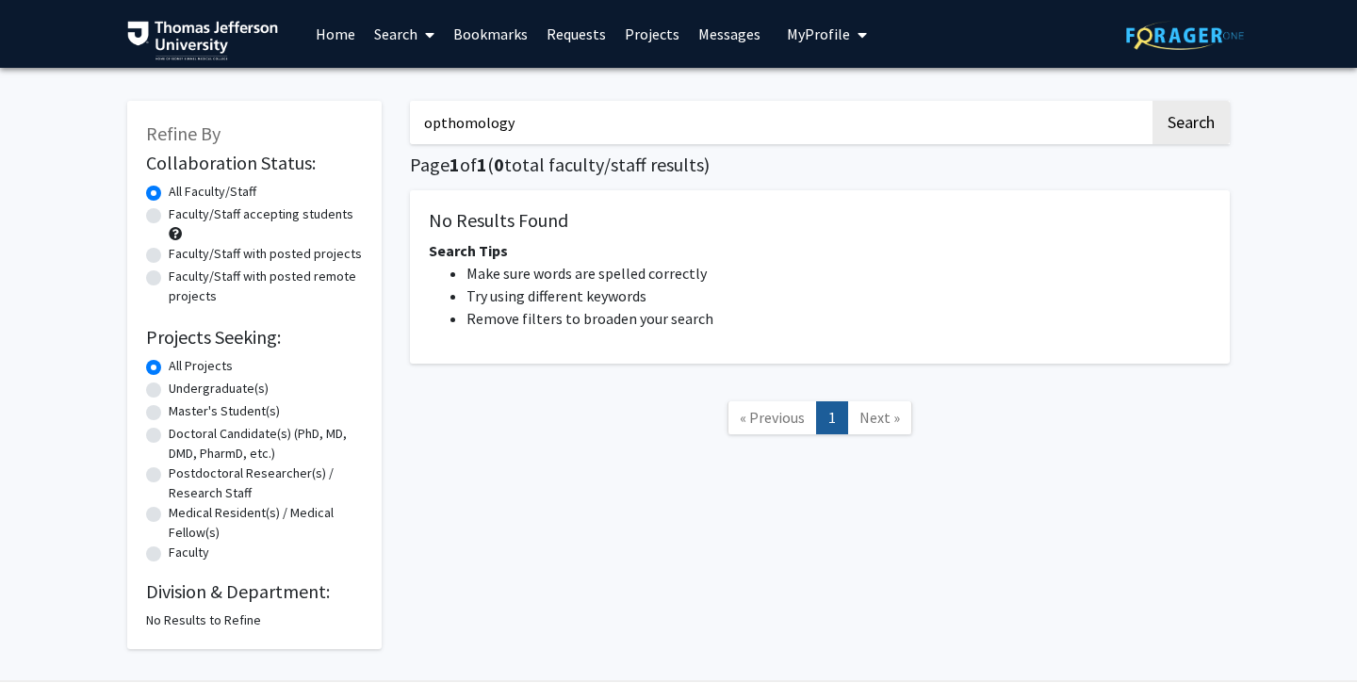
click at [633, 109] on input "opthomology" at bounding box center [780, 122] width 740 height 43
click at [549, 119] on input "opthomology" at bounding box center [780, 122] width 740 height 43
click at [578, 119] on input "opthomology" at bounding box center [780, 122] width 740 height 43
paste input "ophthalmology"
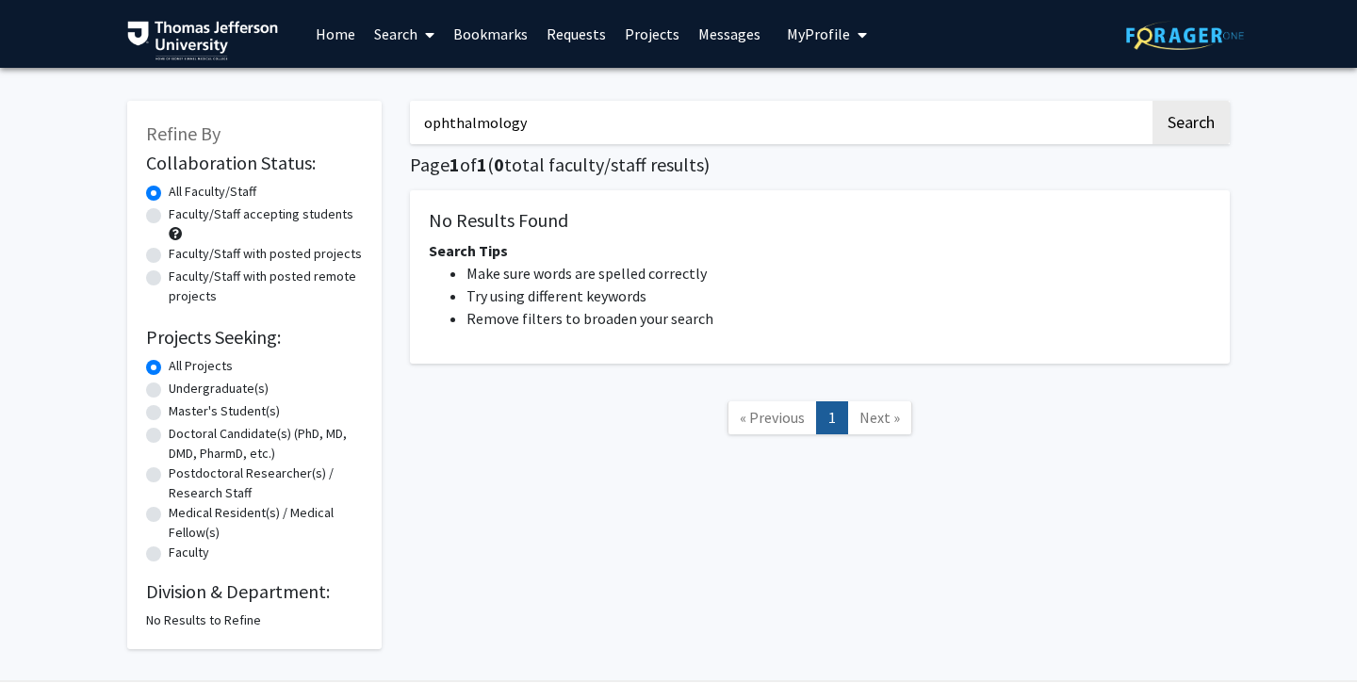
type input "ophthalmology"
click at [1153, 101] on button "Search" at bounding box center [1191, 122] width 77 height 43
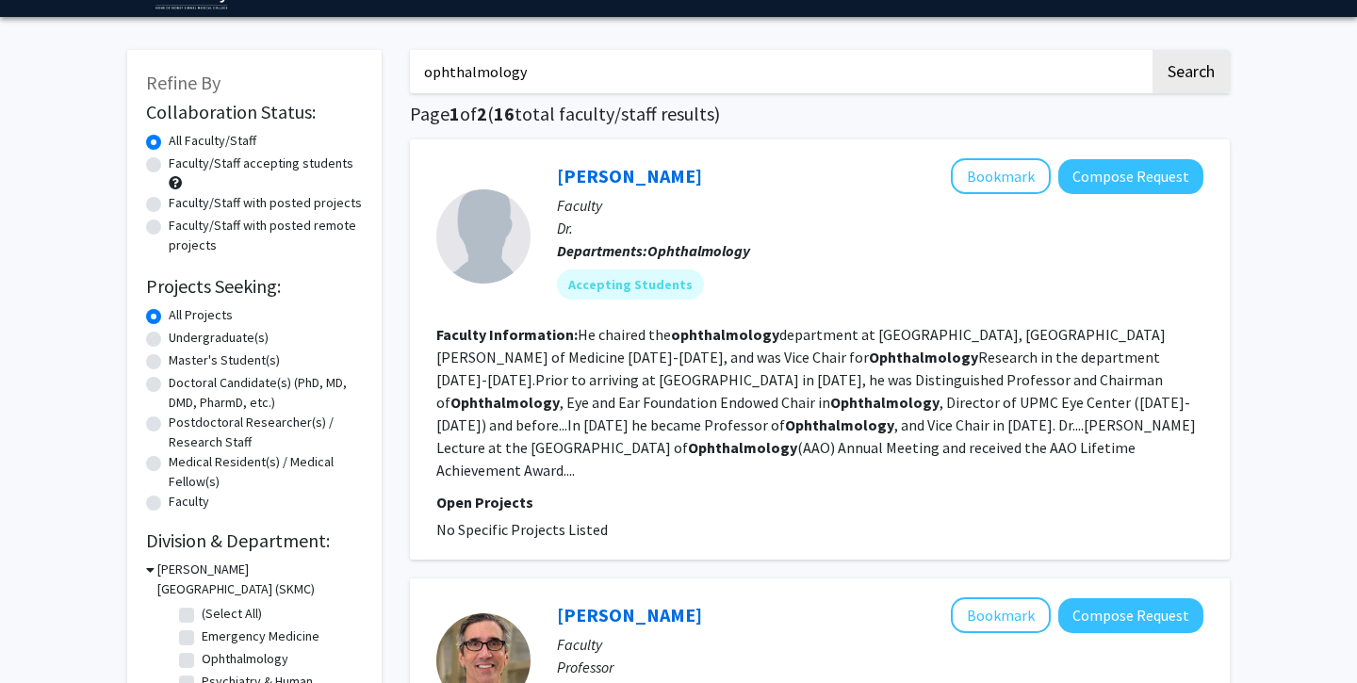
scroll to position [54, 0]
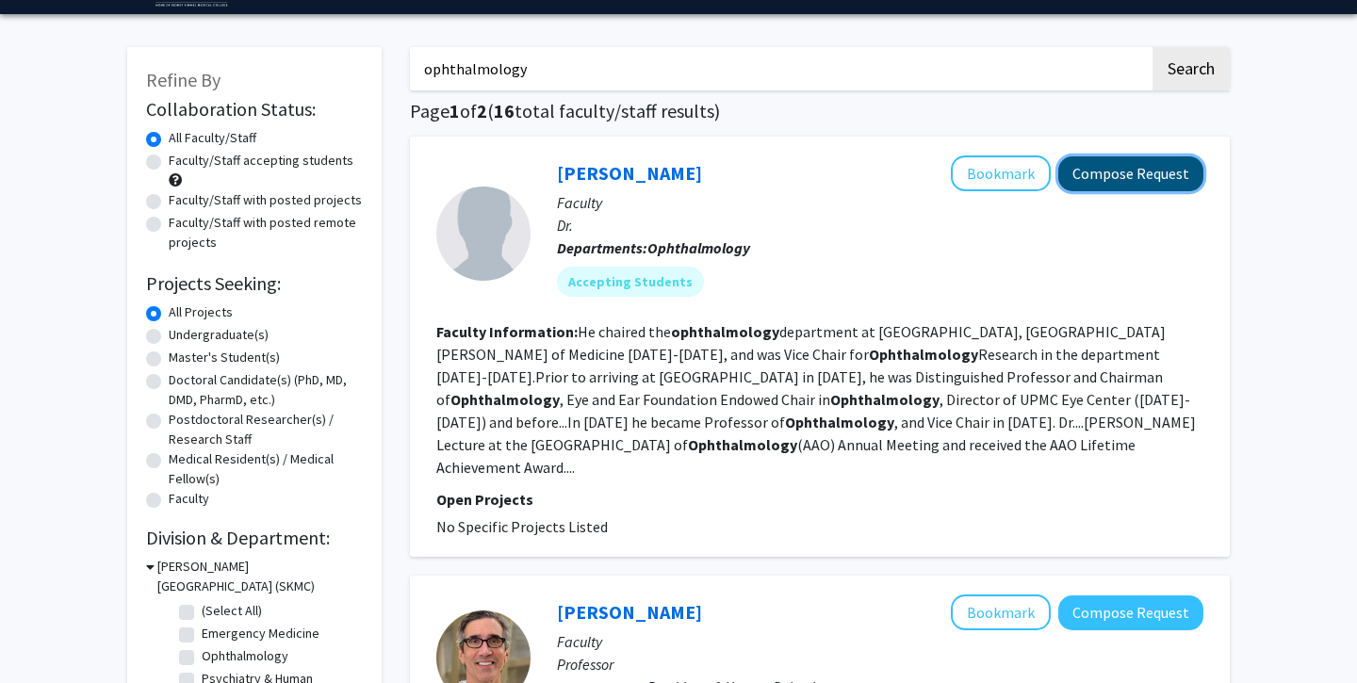
click at [1132, 166] on button "Compose Request" at bounding box center [1130, 173] width 145 height 35
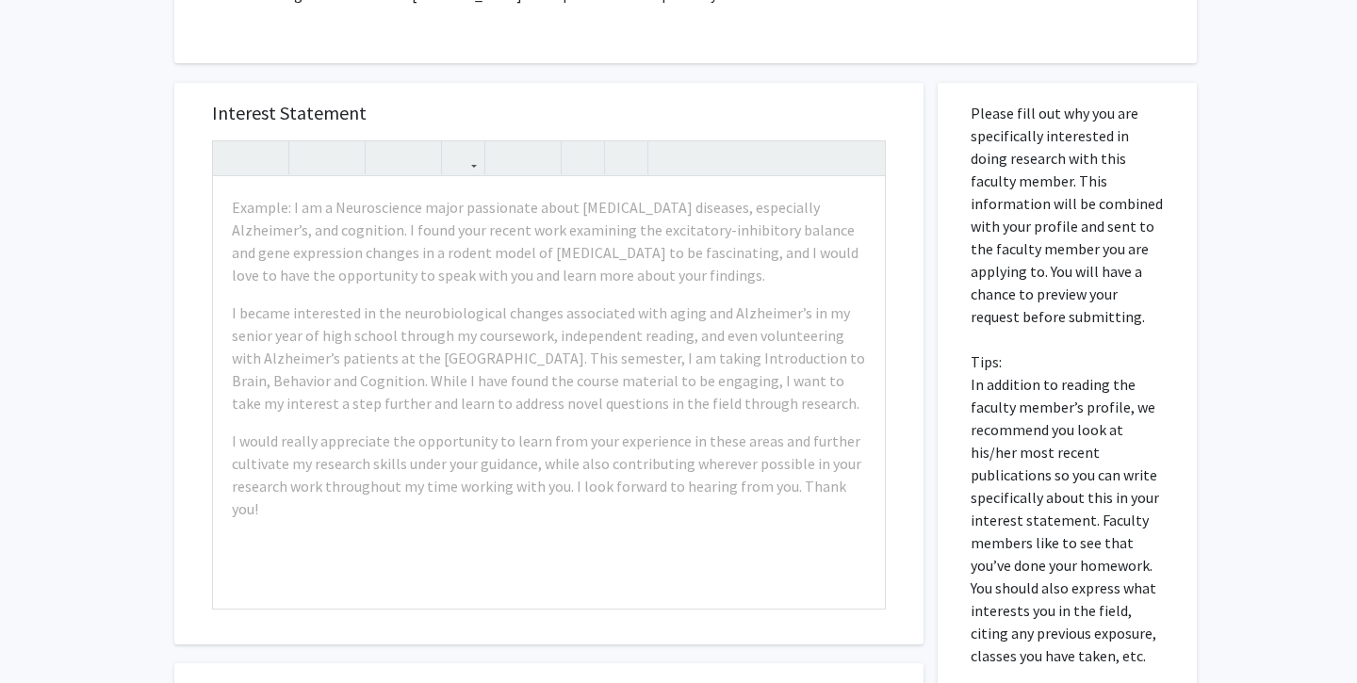
scroll to position [645, 0]
